Goal: Transaction & Acquisition: Purchase product/service

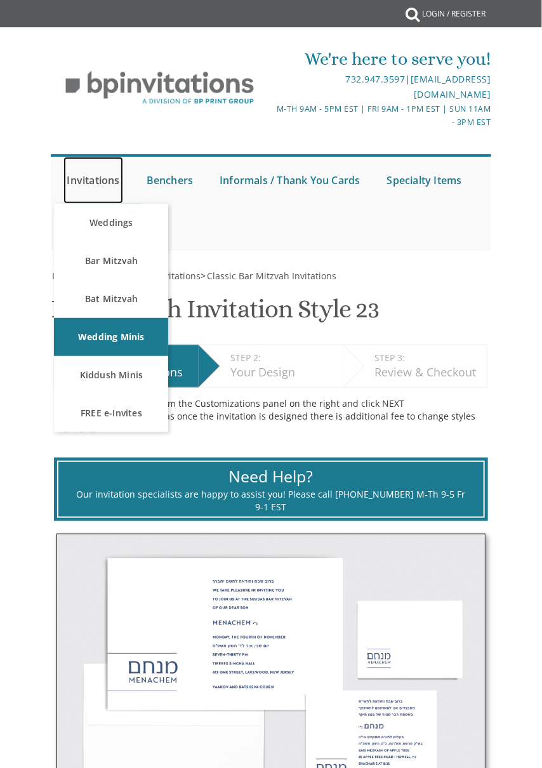
click at [110, 185] on link "Invitations" at bounding box center [92, 180] width 59 height 47
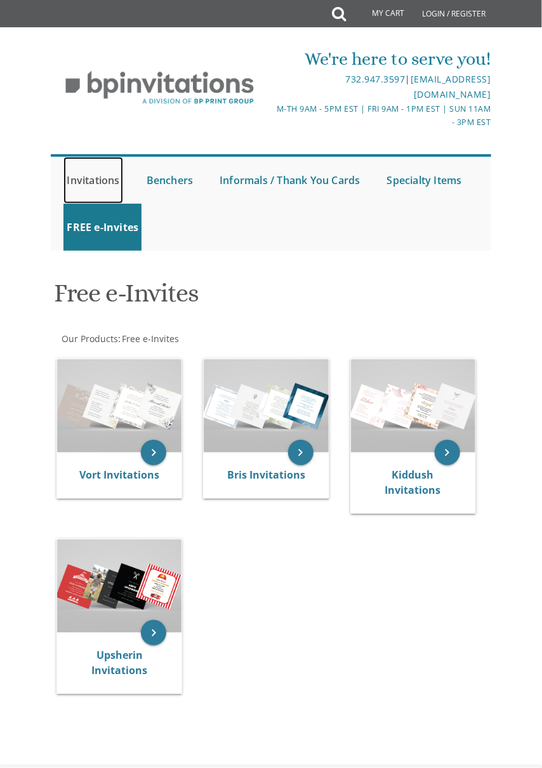
click at [100, 186] on link "Invitations" at bounding box center [92, 180] width 59 height 47
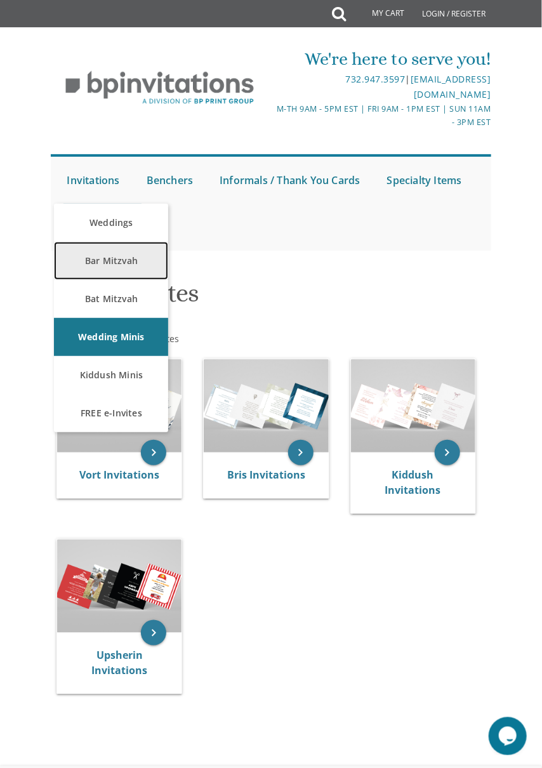
click at [119, 260] on link "Bar Mitzvah" at bounding box center [111, 261] width 114 height 38
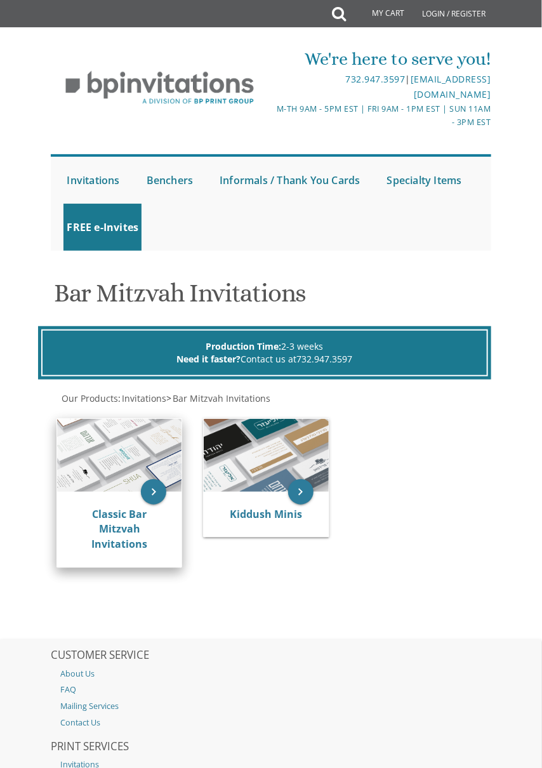
click at [135, 466] on img at bounding box center [119, 455] width 124 height 73
